Goal: Task Accomplishment & Management: Use online tool/utility

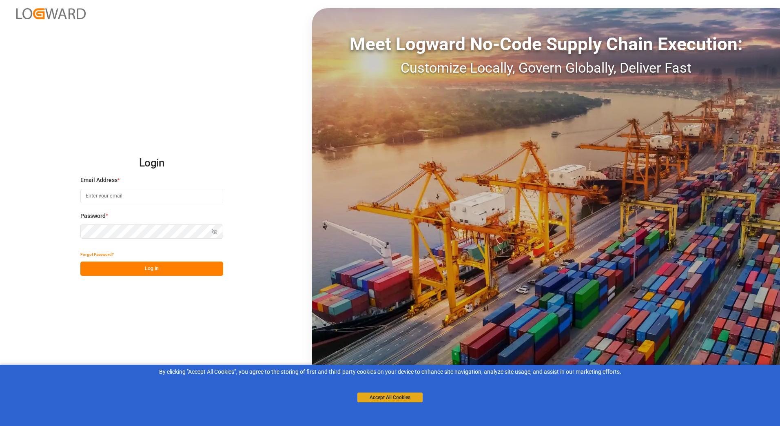
type input "[PERSON_NAME][EMAIL_ADDRESS][PERSON_NAME][DOMAIN_NAME]"
click at [386, 396] on button "Accept All Cookies" at bounding box center [389, 398] width 65 height 10
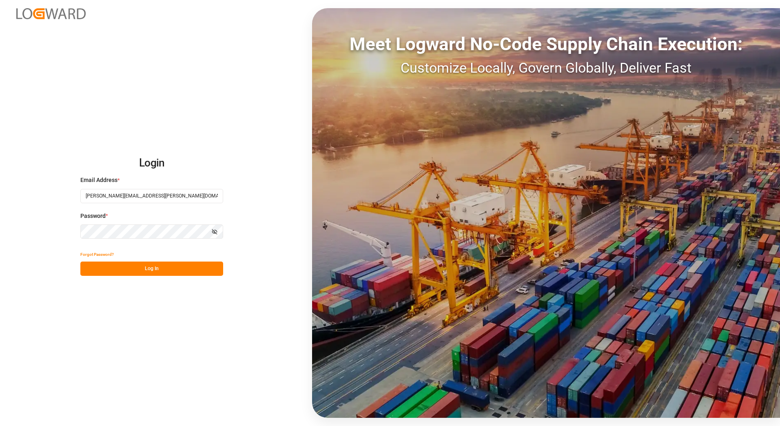
click at [158, 271] on button "Log In" at bounding box center [151, 269] width 143 height 14
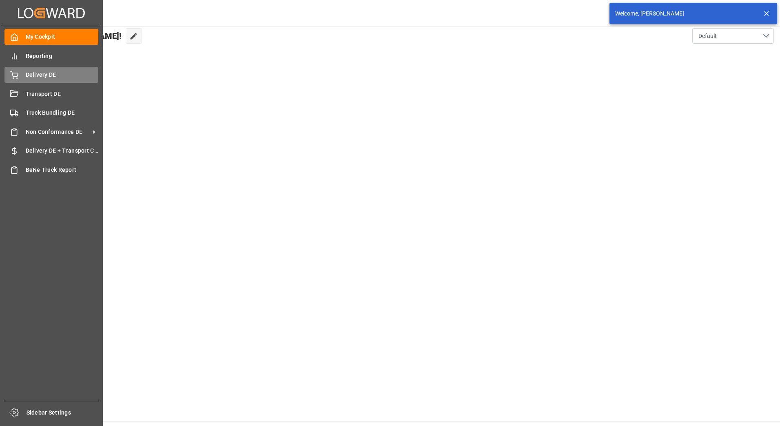
click at [22, 77] on div "Delivery DE Delivery DE" at bounding box center [51, 75] width 94 height 16
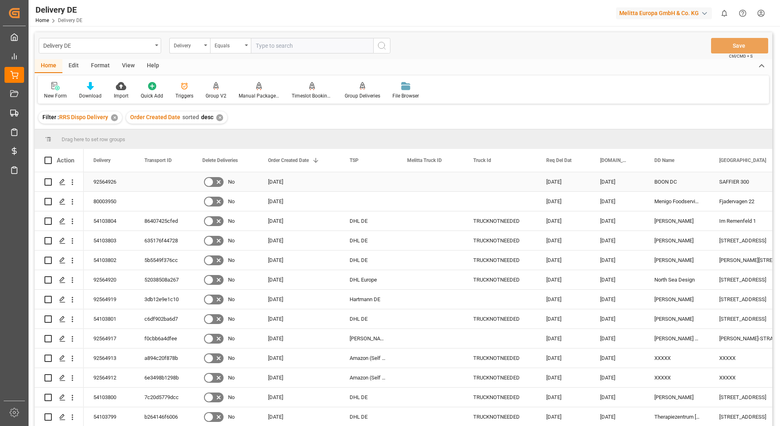
click at [49, 181] on input "Press Space to toggle row selection (unchecked)" at bounding box center [47, 181] width 7 height 7
checkbox input "true"
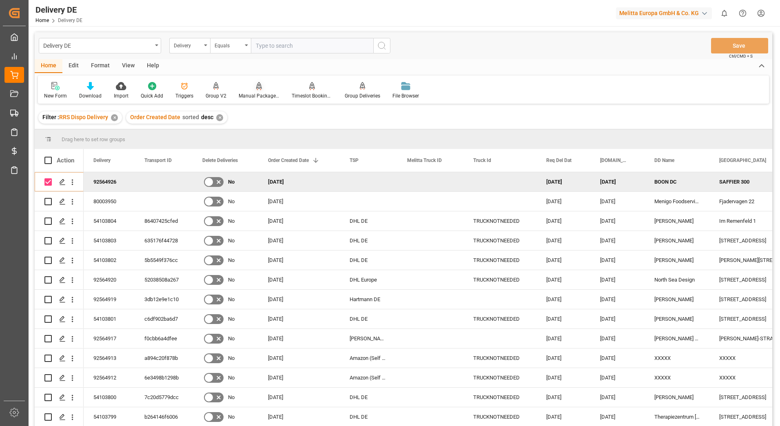
click at [251, 92] on div "Manual Package TypeDetermination" at bounding box center [259, 91] width 53 height 18
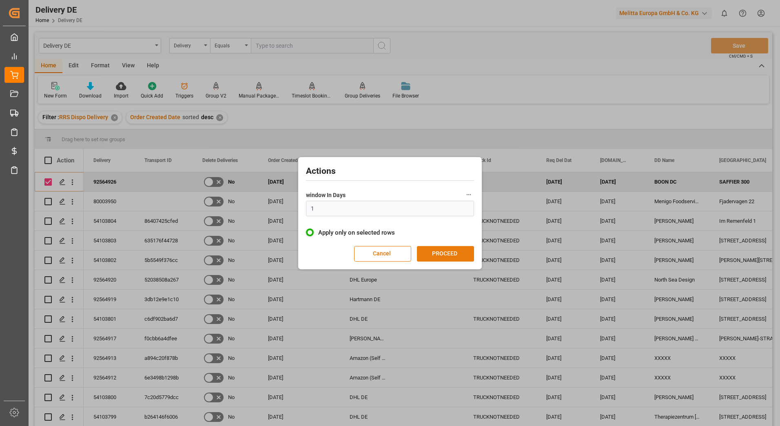
click at [442, 255] on button "PROCEED" at bounding box center [445, 254] width 57 height 16
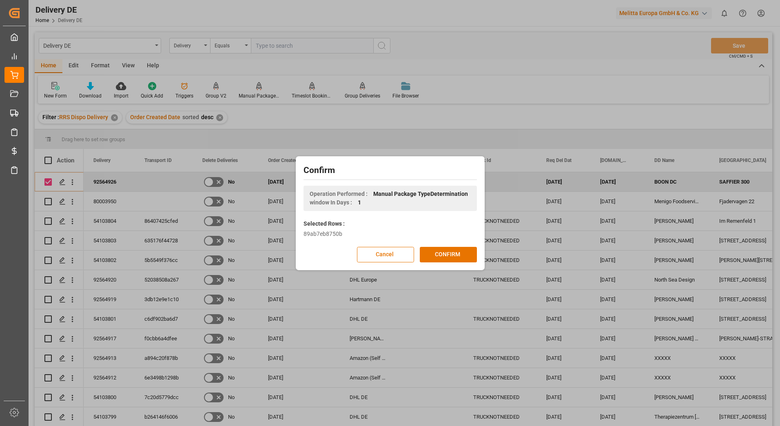
click at [442, 255] on button "CONFIRM" at bounding box center [448, 255] width 57 height 16
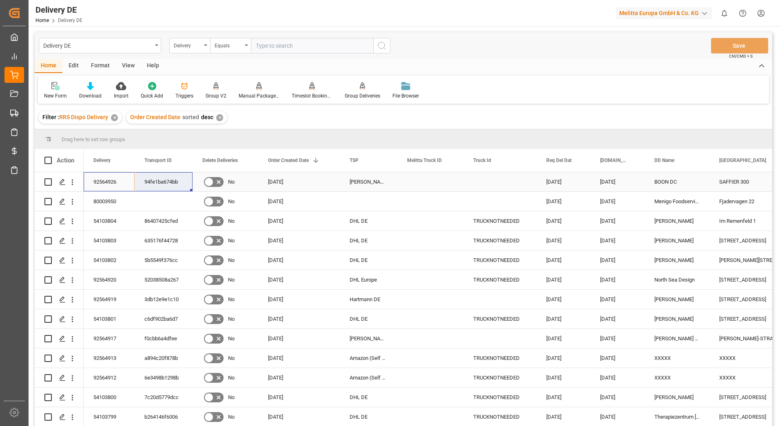
drag, startPoint x: 106, startPoint y: 180, endPoint x: 161, endPoint y: 180, distance: 55.1
